Goal: Find specific page/section: Find specific page/section

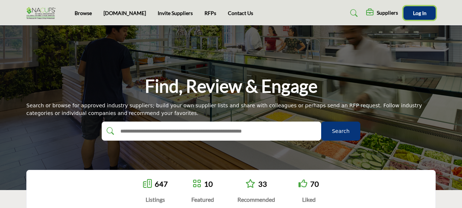
click at [423, 11] on span "Log In" at bounding box center [420, 13] width 14 height 6
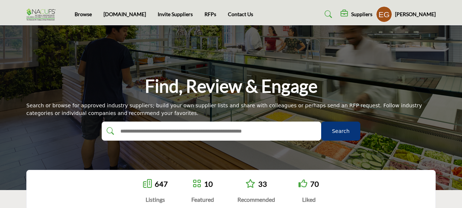
click at [422, 11] on h5 "[PERSON_NAME]" at bounding box center [415, 14] width 41 height 7
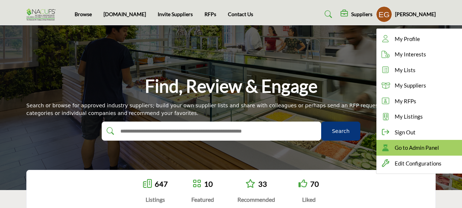
click at [422, 147] on span "Go to Admin Panel" at bounding box center [417, 147] width 44 height 8
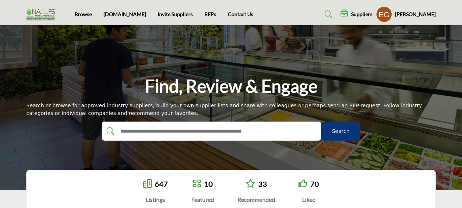
click at [73, 12] on div "Browse nacufs.org Invite Suppliers RFPs Contact Us" at bounding box center [231, 14] width 417 height 16
click at [85, 13] on link "Browse" at bounding box center [83, 14] width 17 height 6
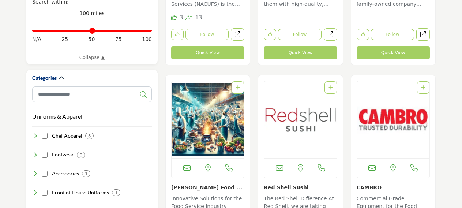
scroll to position [388, 0]
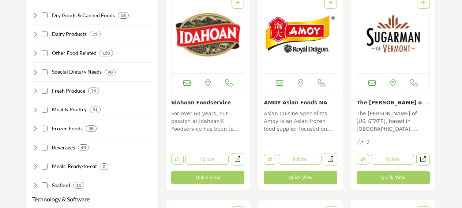
scroll to position [776, 0]
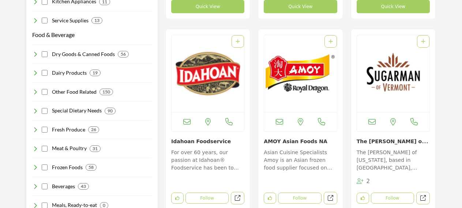
click at [51, 30] on h3 "Food & Beverage" at bounding box center [53, 34] width 42 height 9
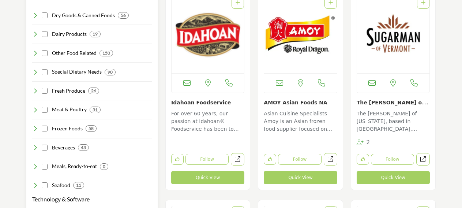
click at [35, 50] on icon at bounding box center [35, 53] width 6 height 6
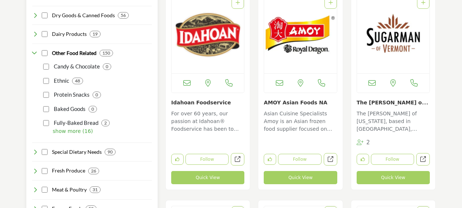
click at [62, 127] on p "show more (16)" at bounding box center [102, 131] width 99 height 8
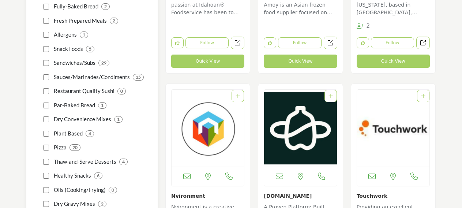
scroll to position [1008, 0]
